Goal: Task Accomplishment & Management: Use online tool/utility

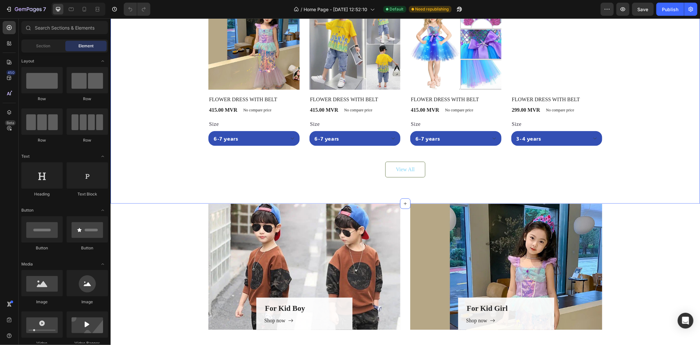
scroll to position [365, 0]
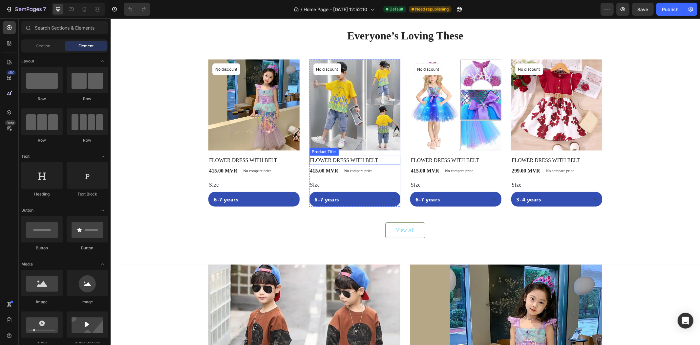
drag, startPoint x: 348, startPoint y: 160, endPoint x: 222, endPoint y: 122, distance: 131.1
click at [299, 160] on h2 "FLOWER DRESS WITH BELT" at bounding box center [253, 159] width 91 height 9
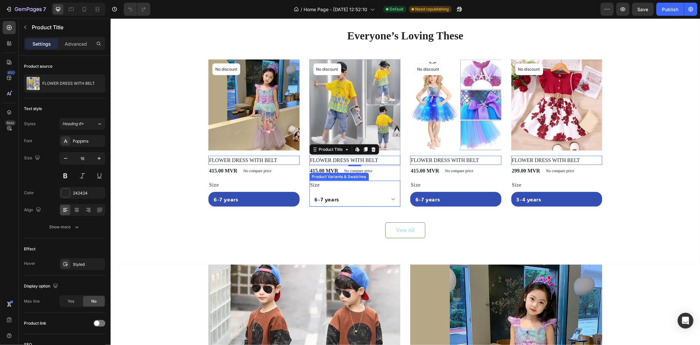
click at [299, 201] on select "6-7 years 7-8 YEARS" at bounding box center [253, 198] width 91 height 15
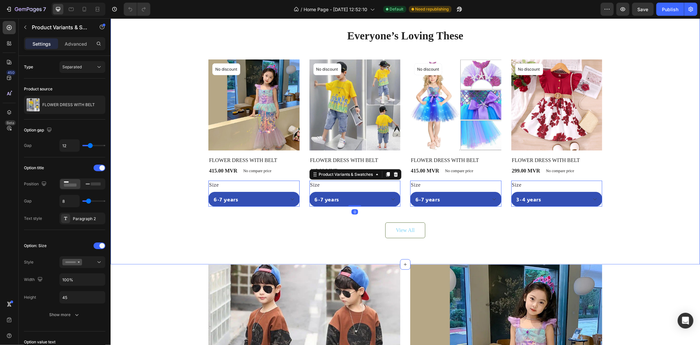
click at [300, 251] on div "Everyone’s Loving These Heading Product Images No discount Not be displayed whe…" at bounding box center [405, 133] width 590 height 263
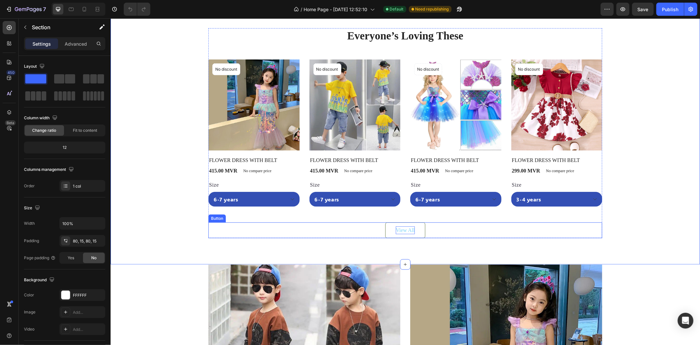
click at [396, 231] on div "View All" at bounding box center [405, 230] width 19 height 8
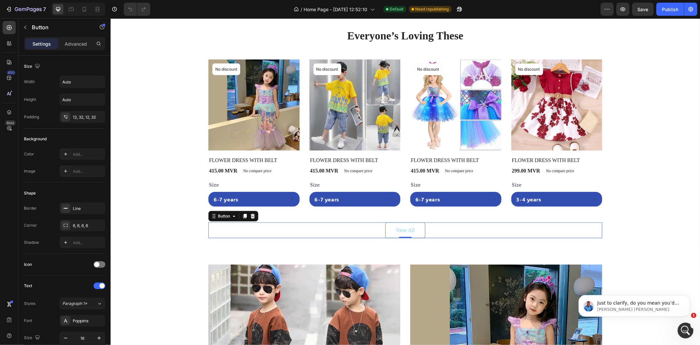
scroll to position [0, 0]
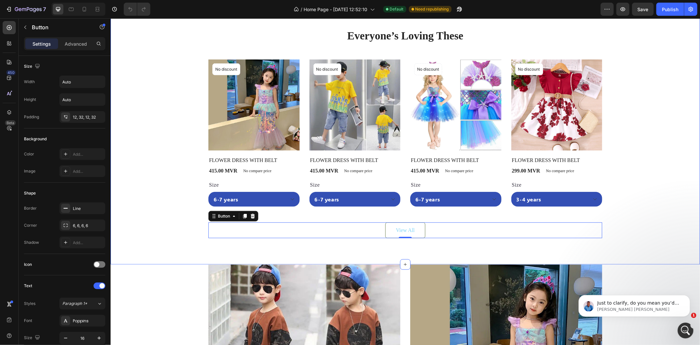
click at [153, 145] on div "Everyone’s Loving These Heading Product Images No discount Not be displayed whe…" at bounding box center [405, 133] width 580 height 210
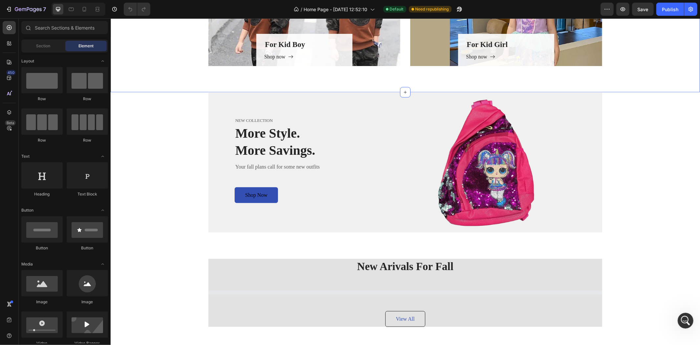
scroll to position [790, 0]
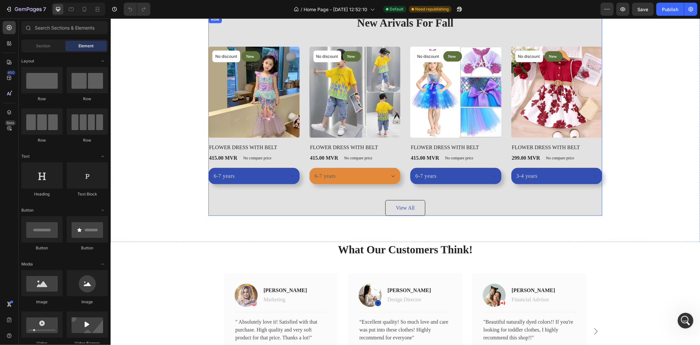
click at [299, 180] on select "6-7 years 7-8 YEARS" at bounding box center [253, 175] width 91 height 16
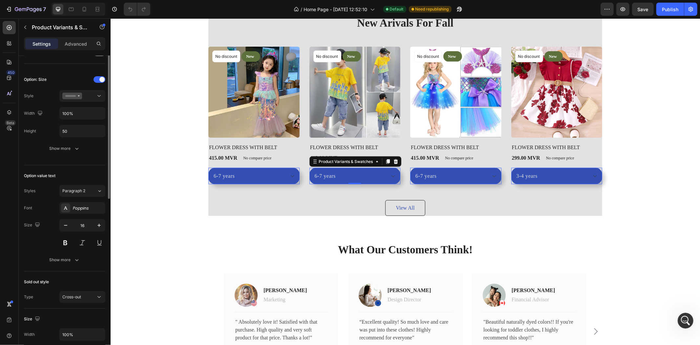
scroll to position [54, 0]
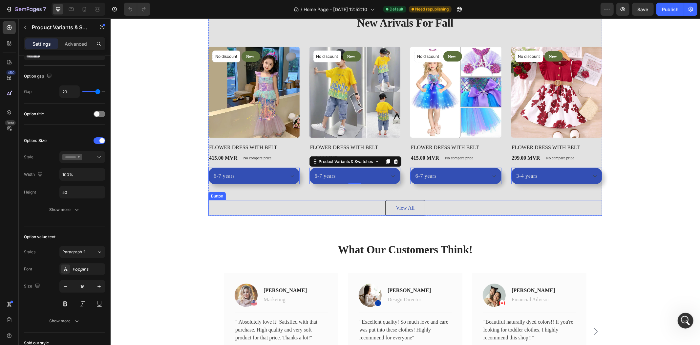
click at [347, 207] on div "View All Button" at bounding box center [405, 208] width 394 height 16
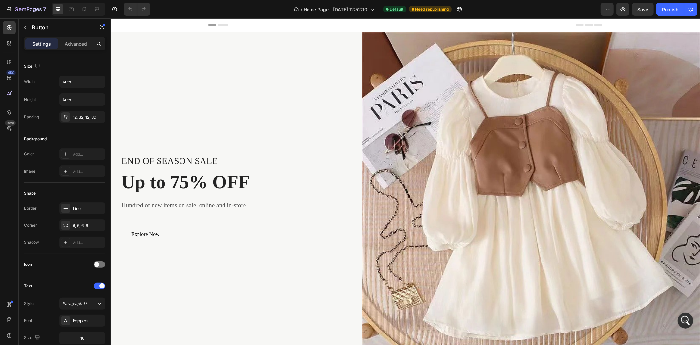
scroll to position [365, 0]
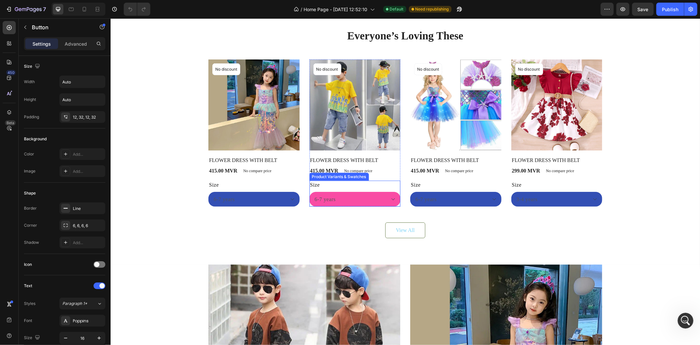
click at [299, 198] on select "6-7 years 7-8 YEARS" at bounding box center [253, 198] width 91 height 15
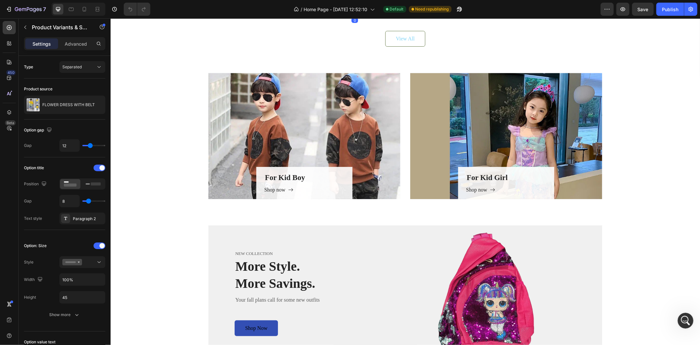
scroll to position [669, 0]
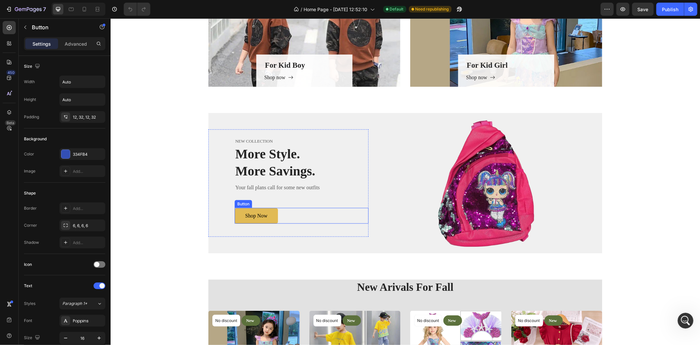
click at [270, 220] on button "Shop Now" at bounding box center [255, 216] width 43 height 16
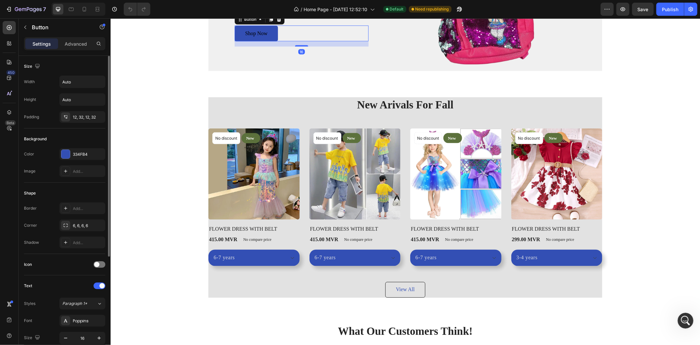
scroll to position [61, 0]
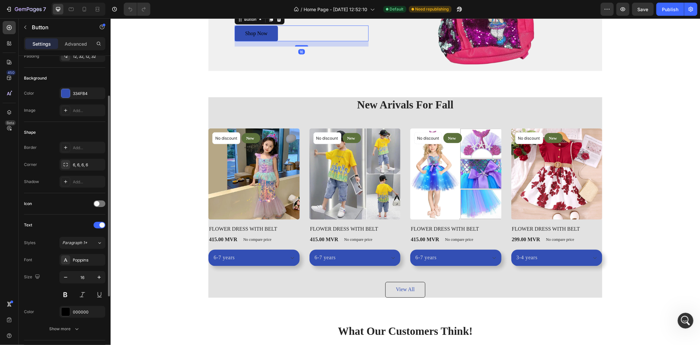
click at [75, 94] on div "334FB4" at bounding box center [82, 94] width 19 height 6
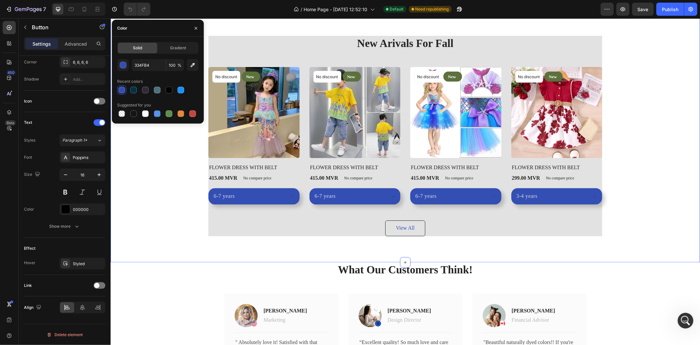
scroll to position [912, 0]
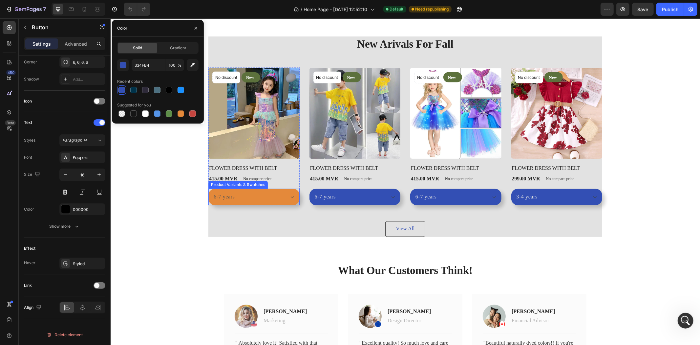
click at [250, 197] on select "6-7 years 7-8 YEARS" at bounding box center [253, 196] width 91 height 16
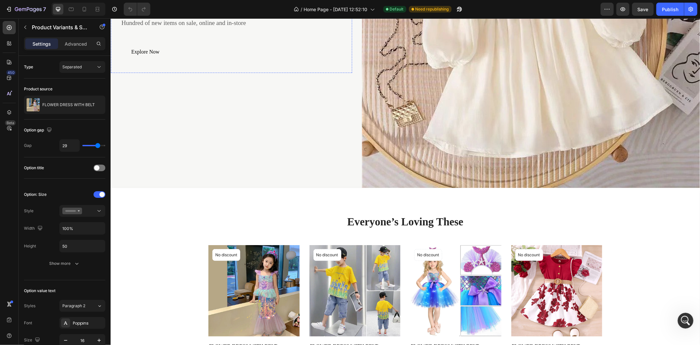
scroll to position [0, 0]
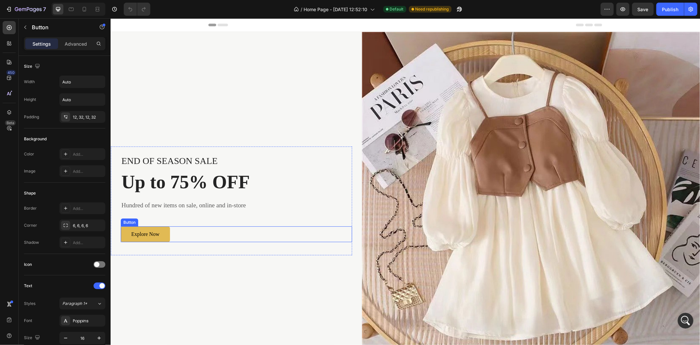
click at [169, 232] on button "Explore Now" at bounding box center [145, 234] width 49 height 16
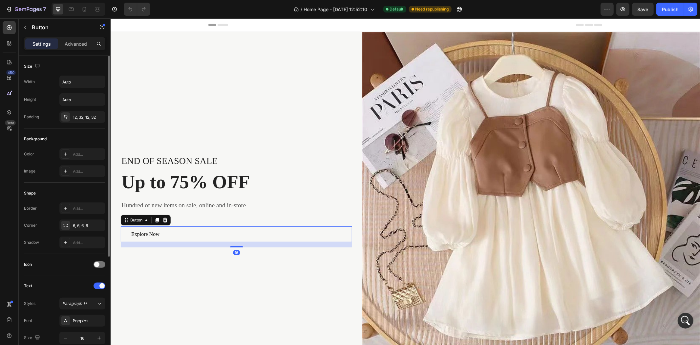
scroll to position [163, 0]
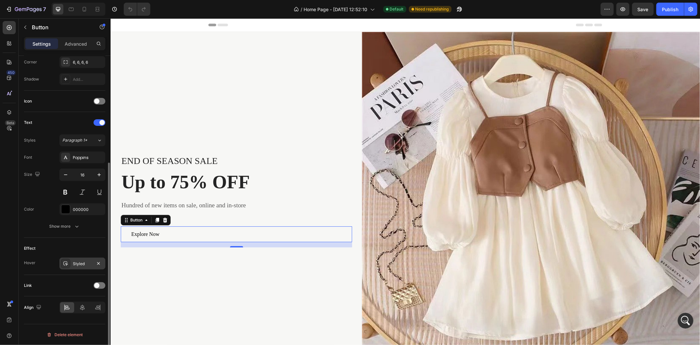
click at [75, 265] on div "Styled" at bounding box center [82, 264] width 19 height 6
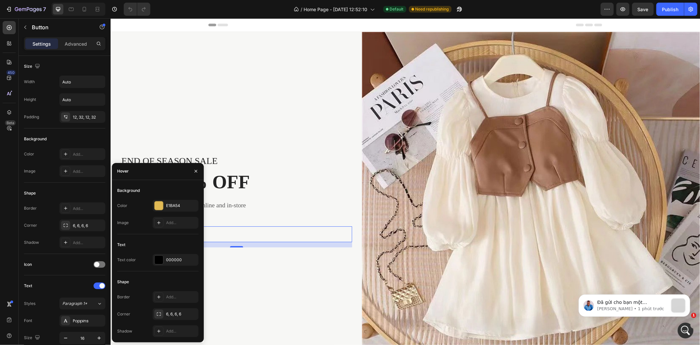
scroll to position [0, 0]
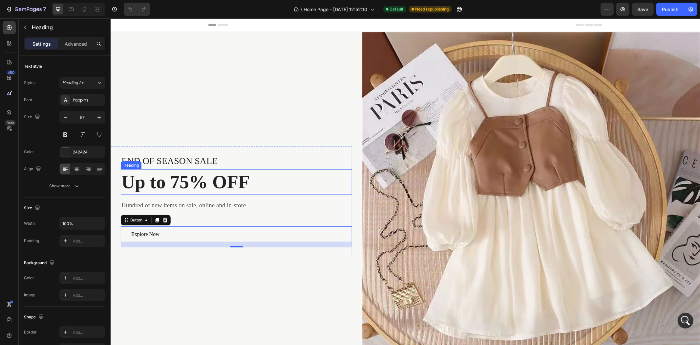
click at [306, 169] on p "Up to 75% OFF" at bounding box center [236, 181] width 230 height 24
click at [251, 232] on div "Explore Now Button 16" at bounding box center [237, 234] width 232 height 16
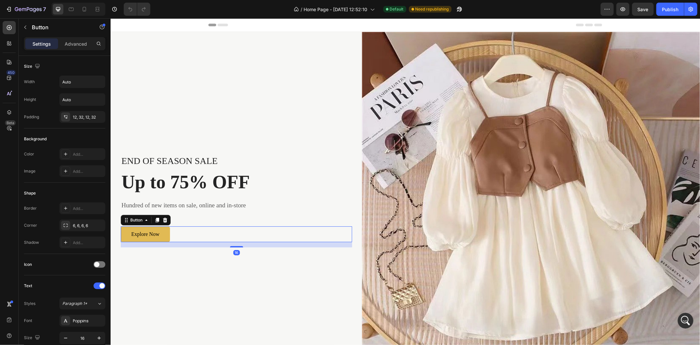
click at [165, 230] on button "Explore Now" at bounding box center [145, 234] width 49 height 16
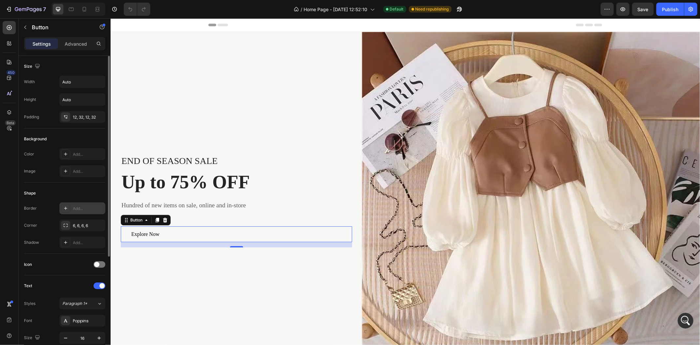
scroll to position [163, 0]
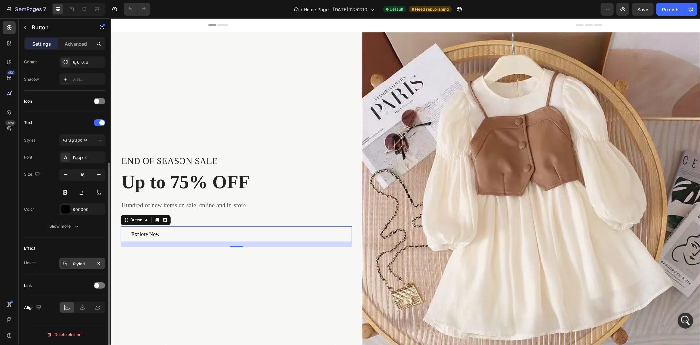
click at [75, 265] on div "Styled" at bounding box center [82, 264] width 19 height 6
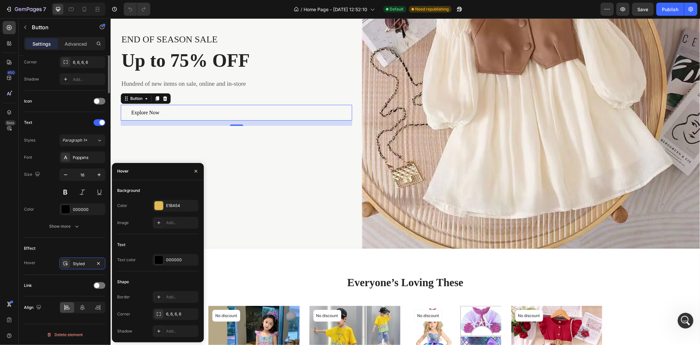
scroll to position [0, 0]
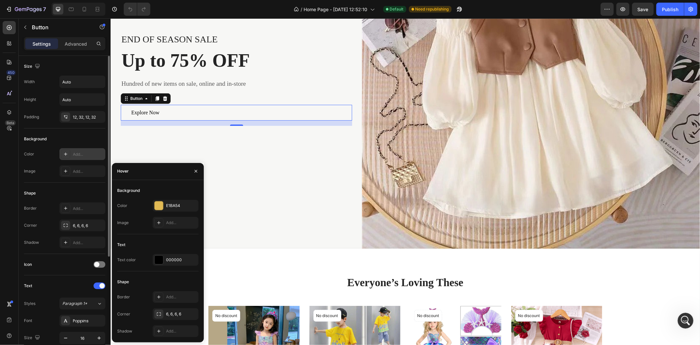
click at [81, 152] on div "Add..." at bounding box center [88, 154] width 31 height 6
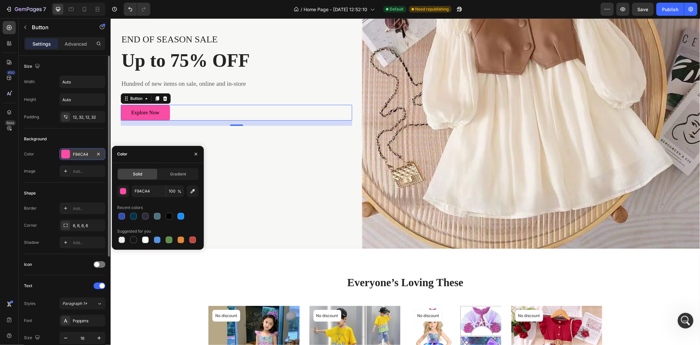
click at [291, 181] on div "END OF SEASON SALE Text block Up to 75% OFF Heading Hundred of new items on sal…" at bounding box center [231, 79] width 241 height 338
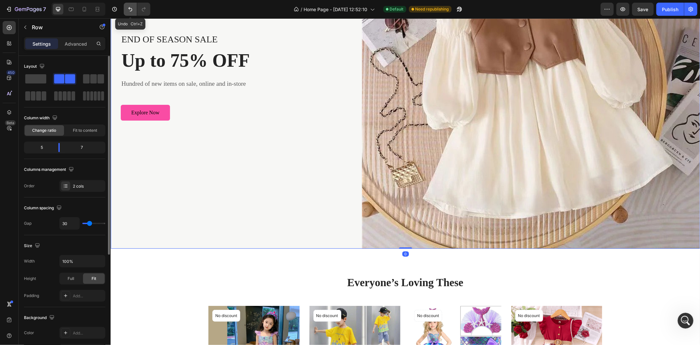
click at [126, 5] on button "Undo/Redo" at bounding box center [130, 9] width 13 height 13
